Goal: Information Seeking & Learning: Learn about a topic

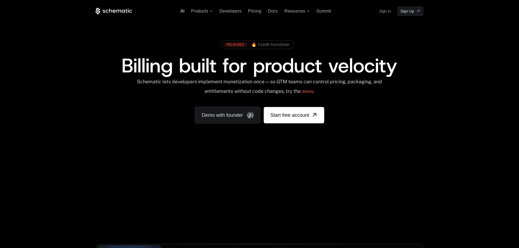
click at [181, 12] on span "AI" at bounding box center [182, 11] width 4 height 5
